Goal: Transaction & Acquisition: Purchase product/service

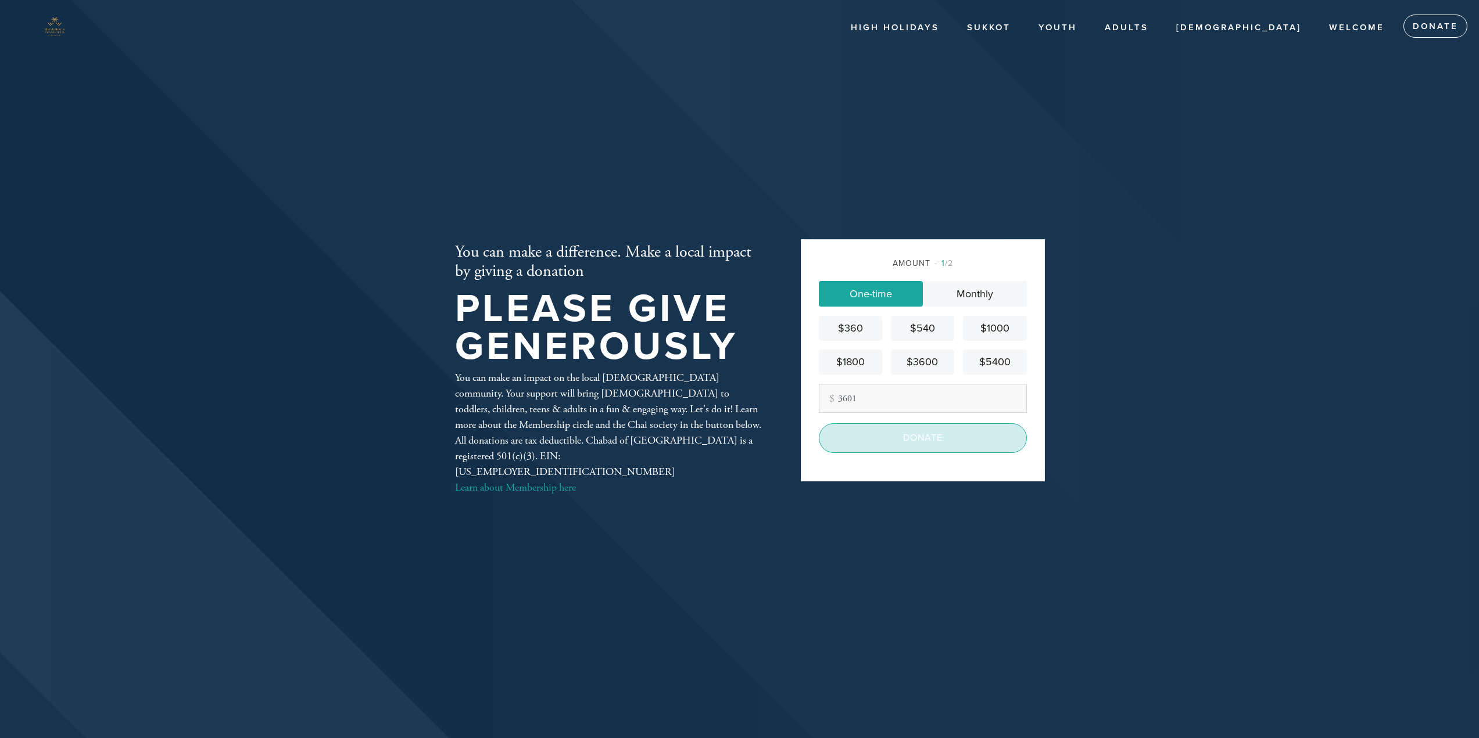
type input "3601"
click at [937, 443] on input "Donate" at bounding box center [923, 438] width 208 height 29
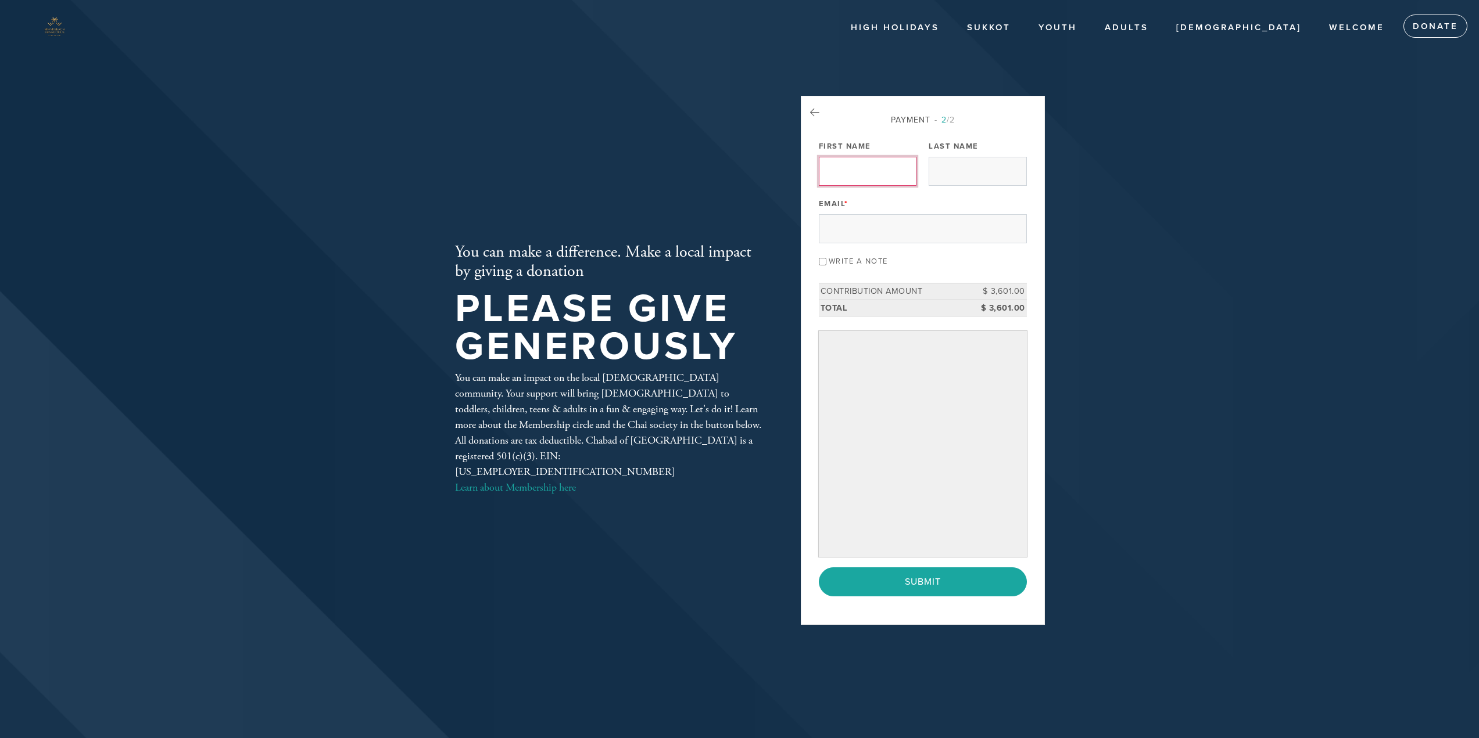
click at [878, 171] on input "First Name" at bounding box center [868, 171] width 98 height 29
type input "jason"
type input "betesh"
type input "jbetesh@gmail.com"
click at [860, 613] on div "Payment 2 /2 Payment Processor Pay Later Chabad of Bayshore PayPal First Name j…" at bounding box center [923, 361] width 244 height 530
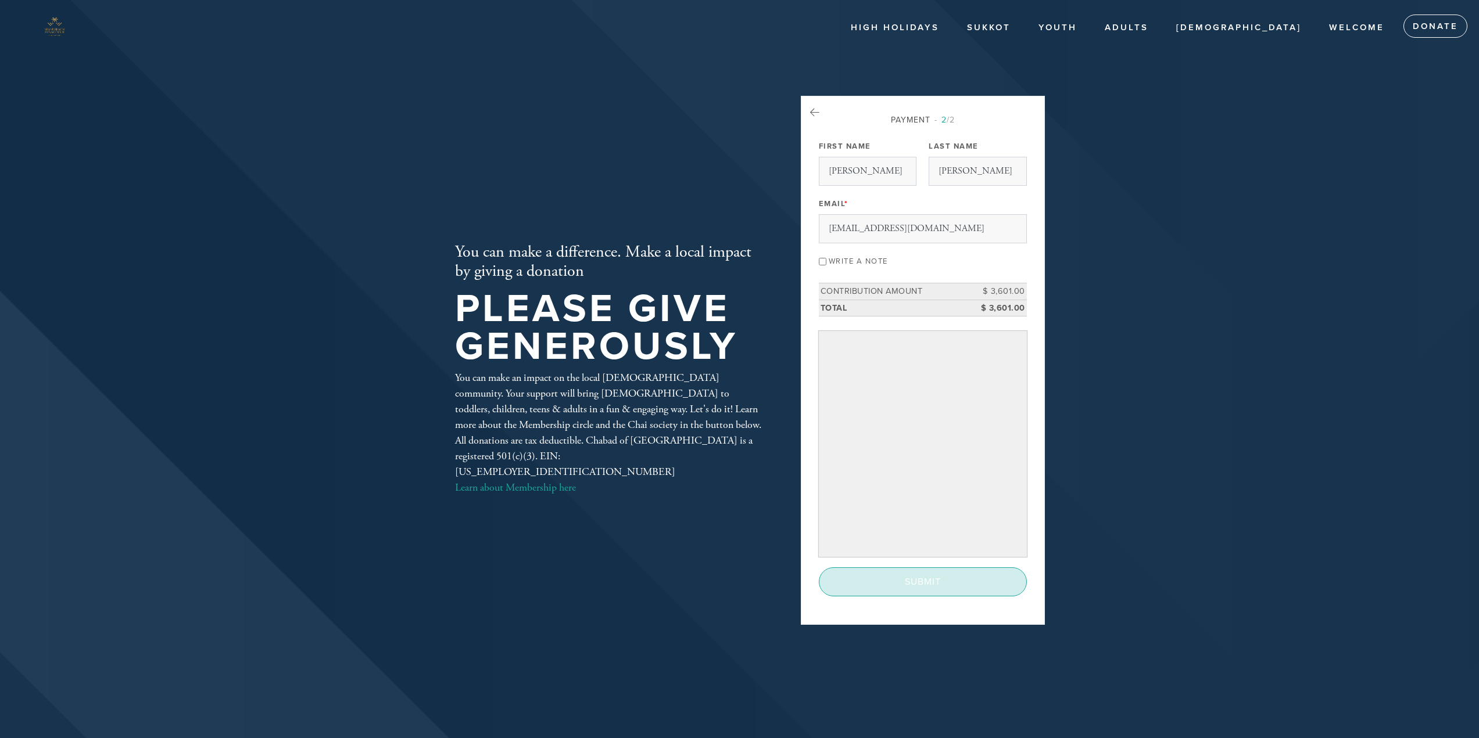
click at [915, 574] on input "Submit" at bounding box center [923, 582] width 208 height 29
